Goal: Task Accomplishment & Management: Manage account settings

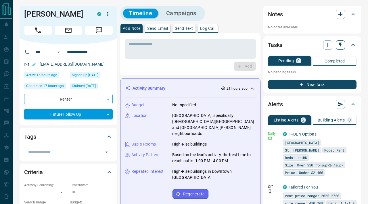
click at [341, 46] on icon "button" at bounding box center [340, 45] width 6 height 6
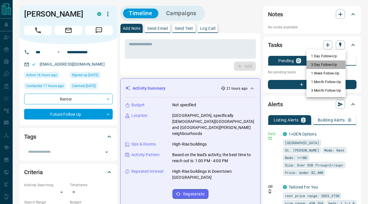
click at [324, 66] on li "3 Day Follow-Up" at bounding box center [325, 65] width 39 height 9
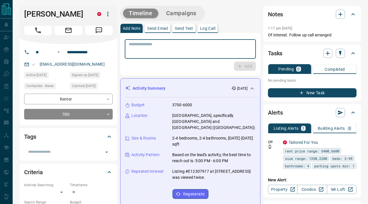
click at [211, 43] on textarea at bounding box center [190, 49] width 123 height 15
type textarea "**********"
click at [249, 66] on button "Add" at bounding box center [245, 66] width 22 height 9
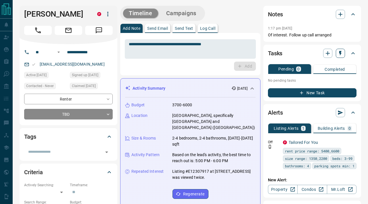
click at [340, 56] on button "button" at bounding box center [339, 53] width 9 height 9
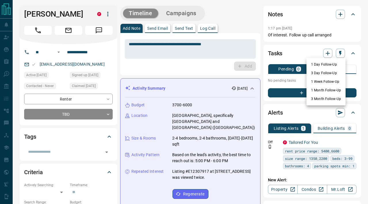
click at [326, 76] on li "3 Day Follow-Up" at bounding box center [325, 73] width 39 height 9
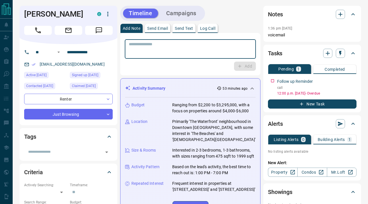
click at [216, 51] on textarea at bounding box center [190, 49] width 123 height 15
type textarea "**********"
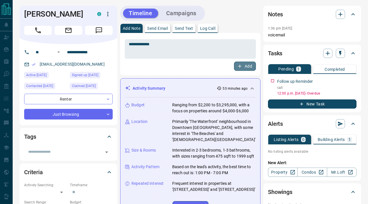
click at [242, 67] on button "Add" at bounding box center [245, 66] width 22 height 9
copy link "miabettio@gmail.com"
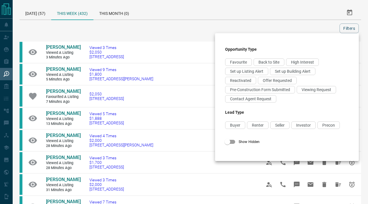
click at [182, 38] on div at bounding box center [184, 102] width 368 height 204
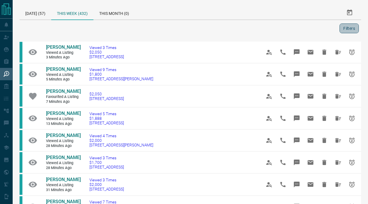
click at [353, 30] on button "Filters" at bounding box center [348, 29] width 19 height 10
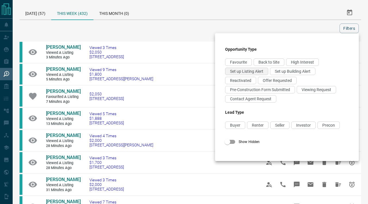
click at [252, 71] on span "Set up Listing Alert" at bounding box center [246, 71] width 33 height 5
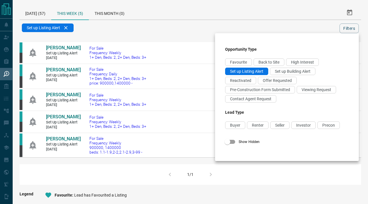
click at [113, 14] on div at bounding box center [184, 102] width 368 height 204
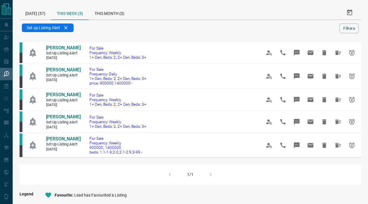
click at [113, 14] on div "This Month (0)" at bounding box center [109, 13] width 41 height 14
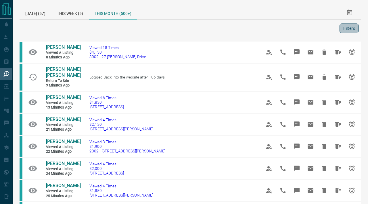
click at [351, 29] on button "Filters" at bounding box center [348, 29] width 19 height 10
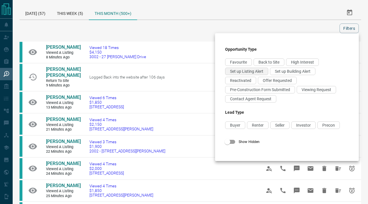
click at [252, 72] on span "Set up Listing Alert" at bounding box center [246, 71] width 33 height 5
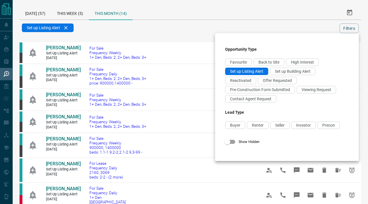
click at [194, 38] on div at bounding box center [184, 102] width 368 height 204
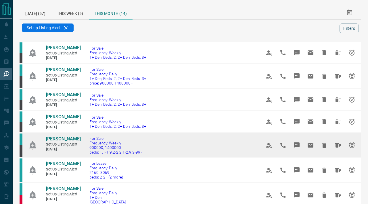
click at [49, 139] on span "Pat B" at bounding box center [63, 138] width 35 height 5
